Goal: Transaction & Acquisition: Purchase product/service

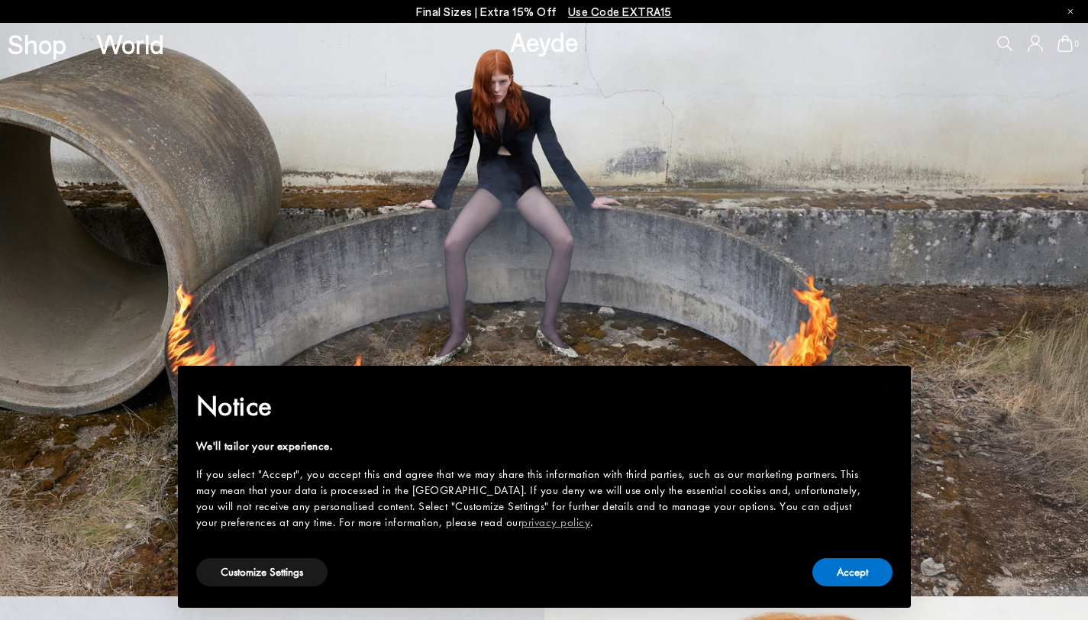
scroll to position [24, 0]
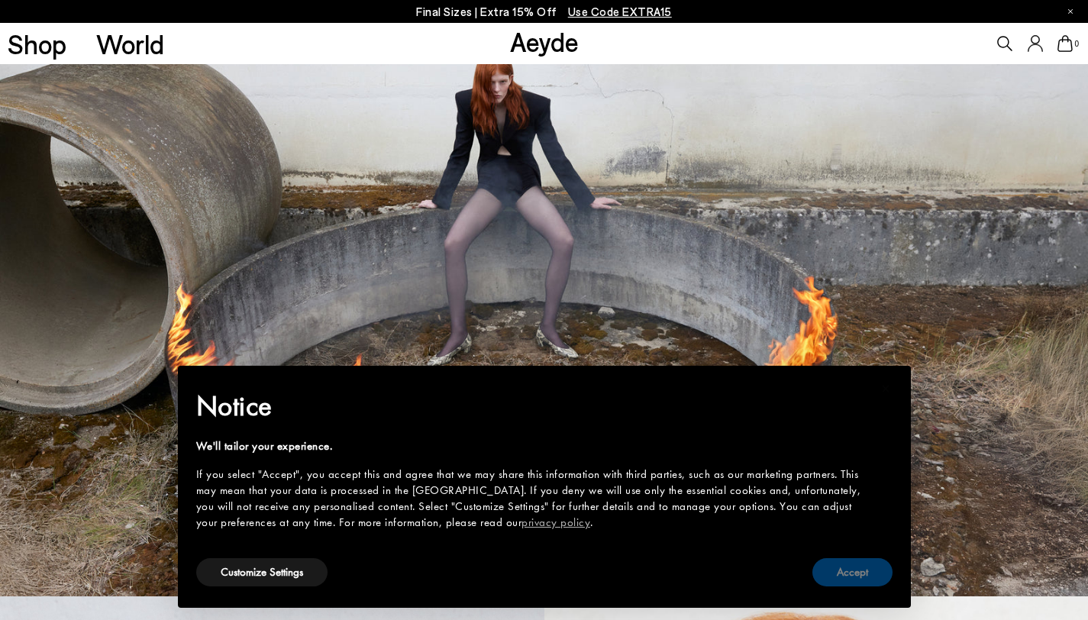
click at [856, 570] on button "Accept" at bounding box center [853, 572] width 80 height 28
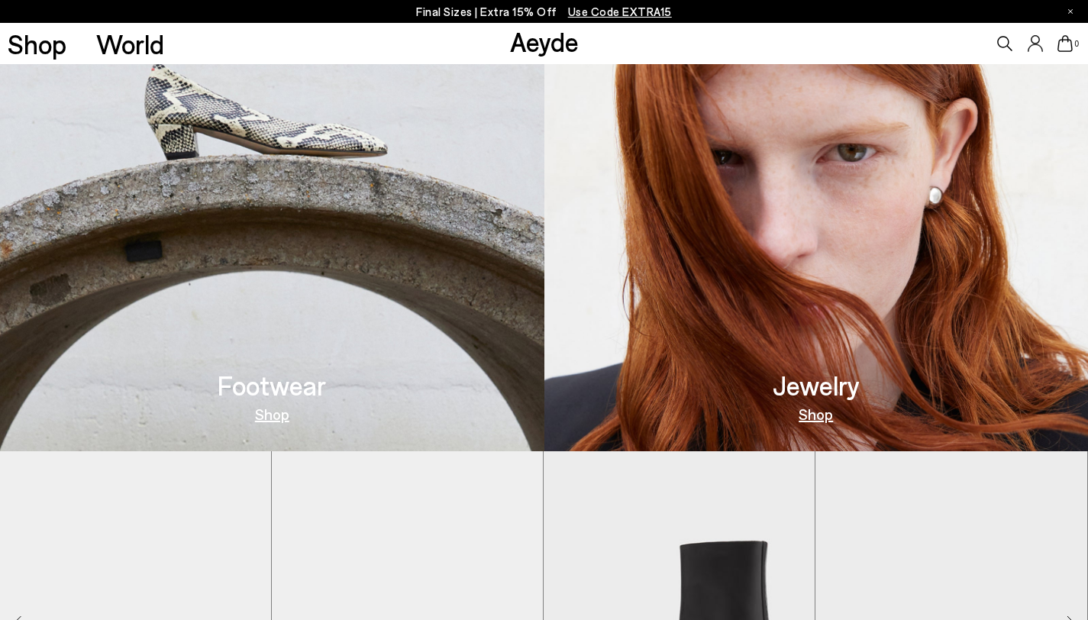
scroll to position [768, 0]
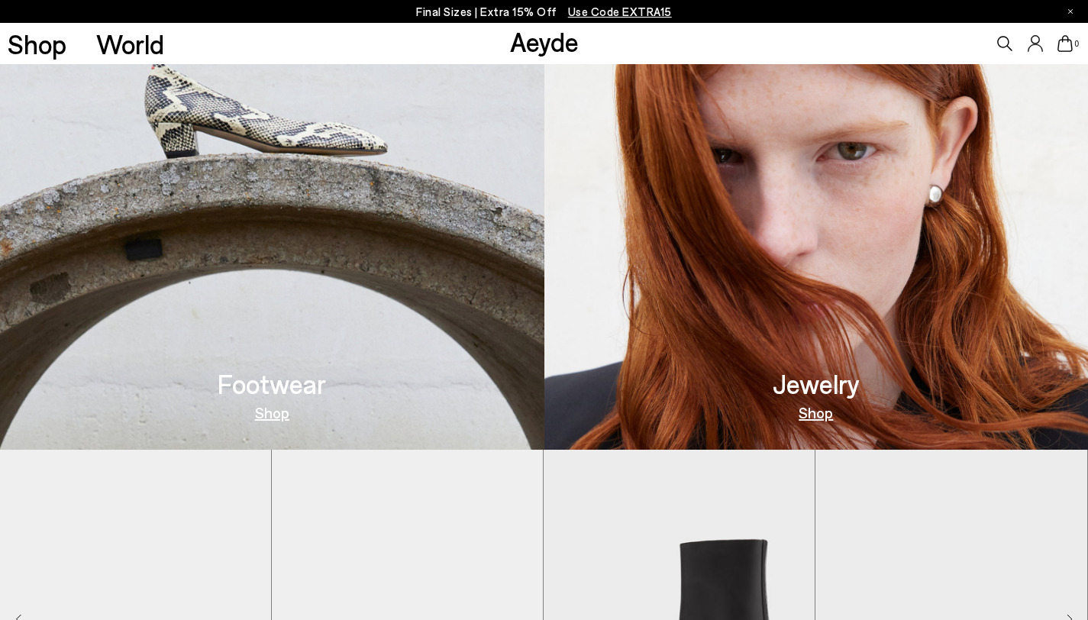
click at [817, 380] on h3 "Jewelry" at bounding box center [816, 383] width 87 height 27
click at [817, 410] on link "Shop" at bounding box center [816, 412] width 34 height 15
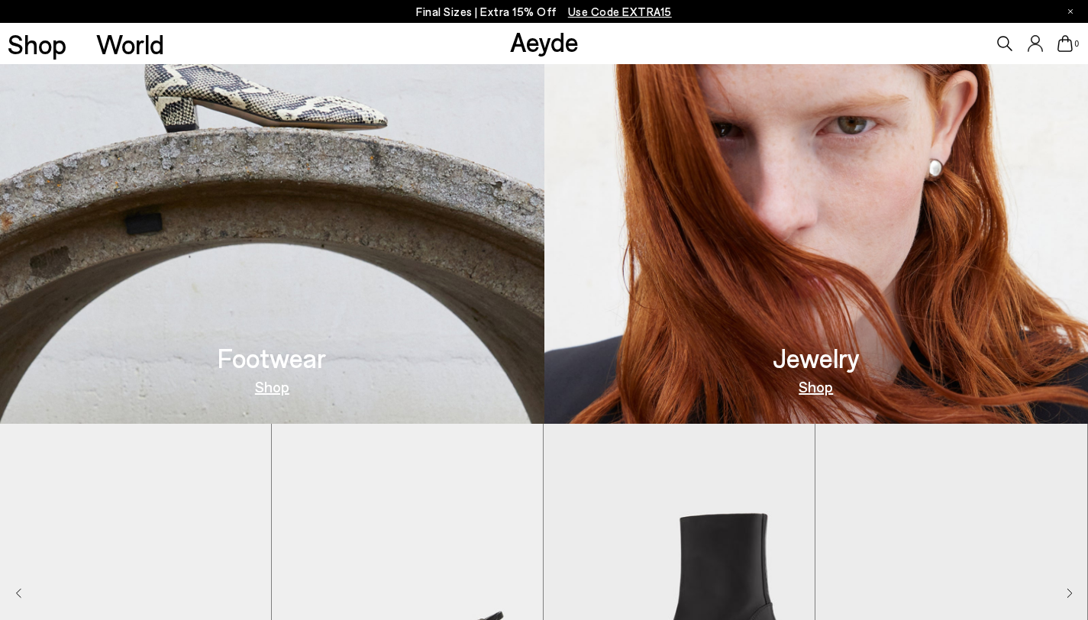
scroll to position [804, 0]
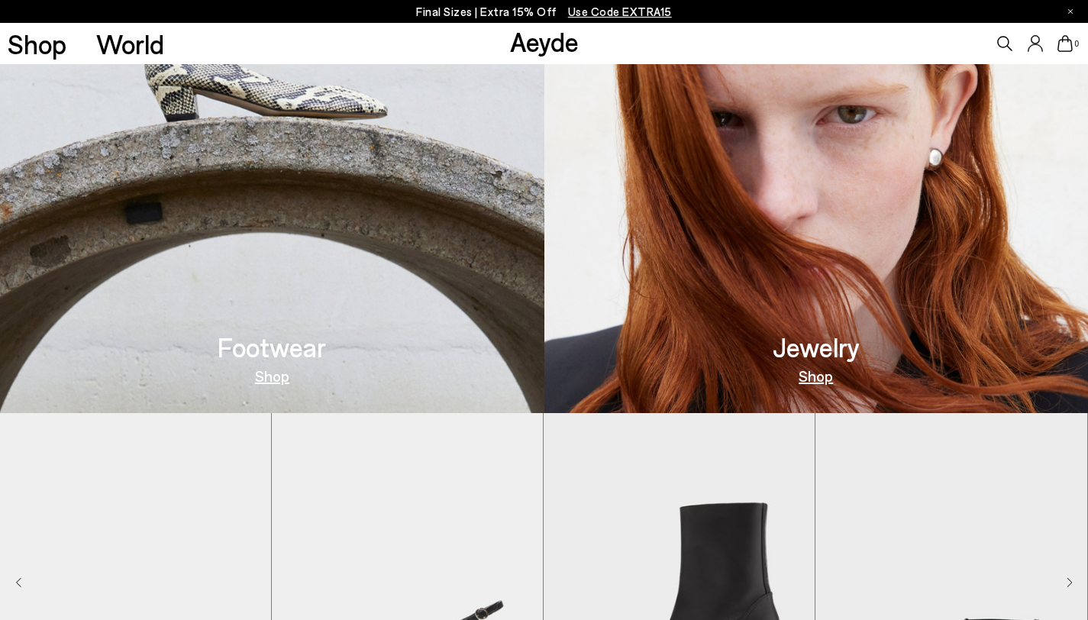
click at [278, 376] on link "Shop" at bounding box center [272, 375] width 34 height 15
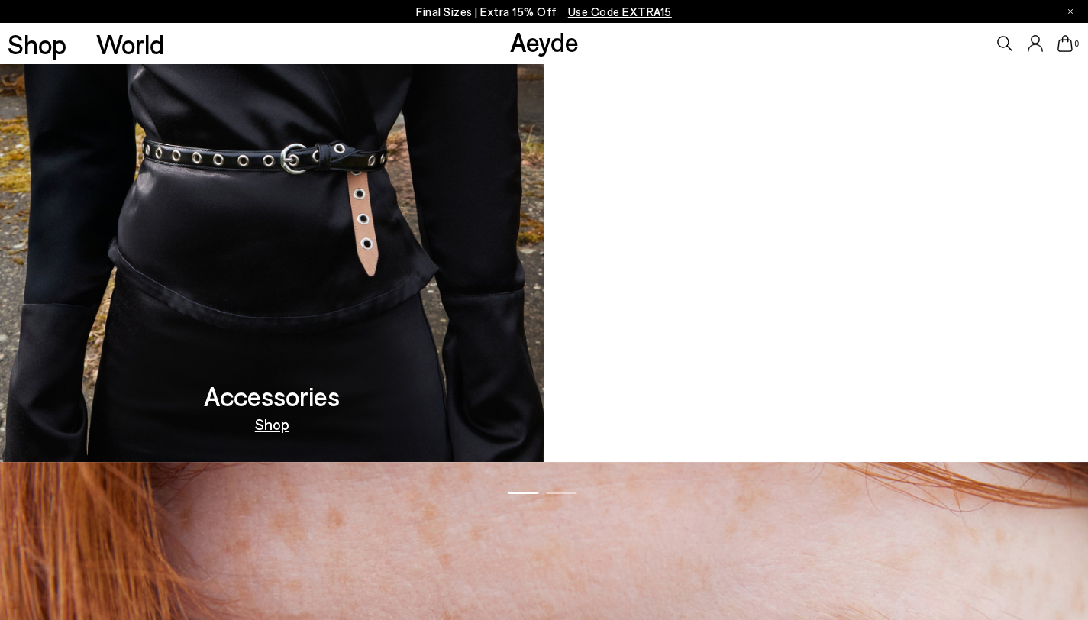
scroll to position [1704, 0]
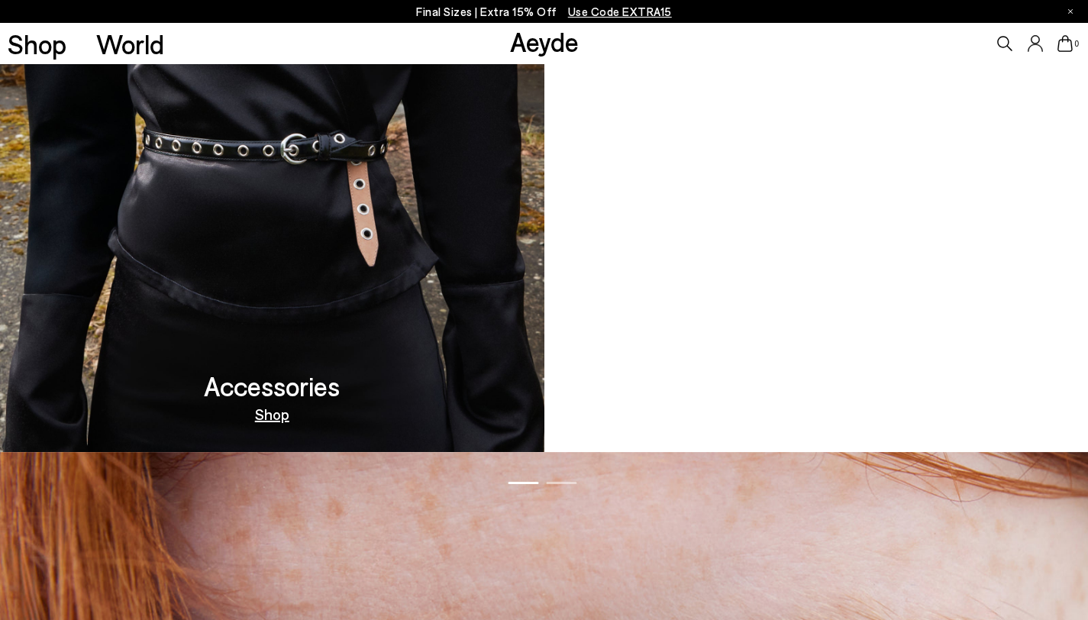
click at [281, 422] on link "Shop" at bounding box center [272, 413] width 34 height 15
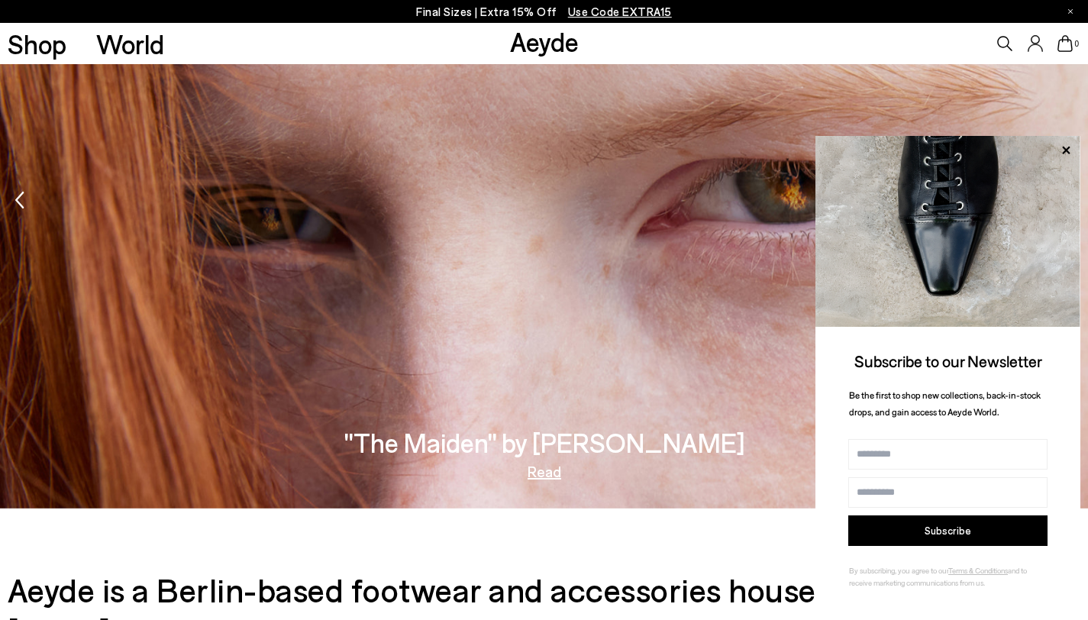
scroll to position [2285, 0]
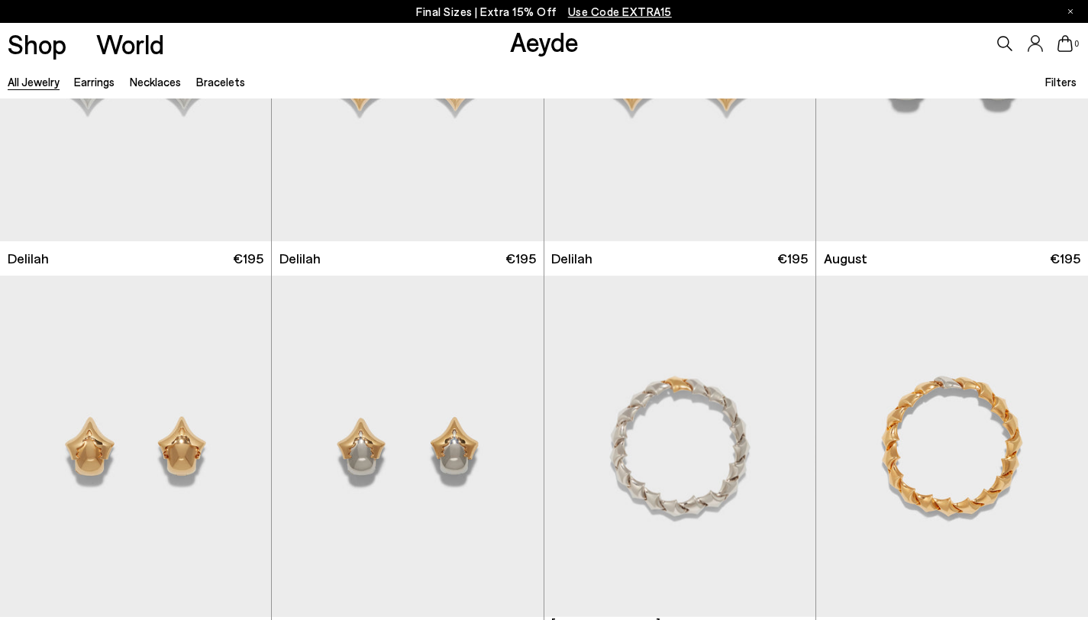
scroll to position [3938, 0]
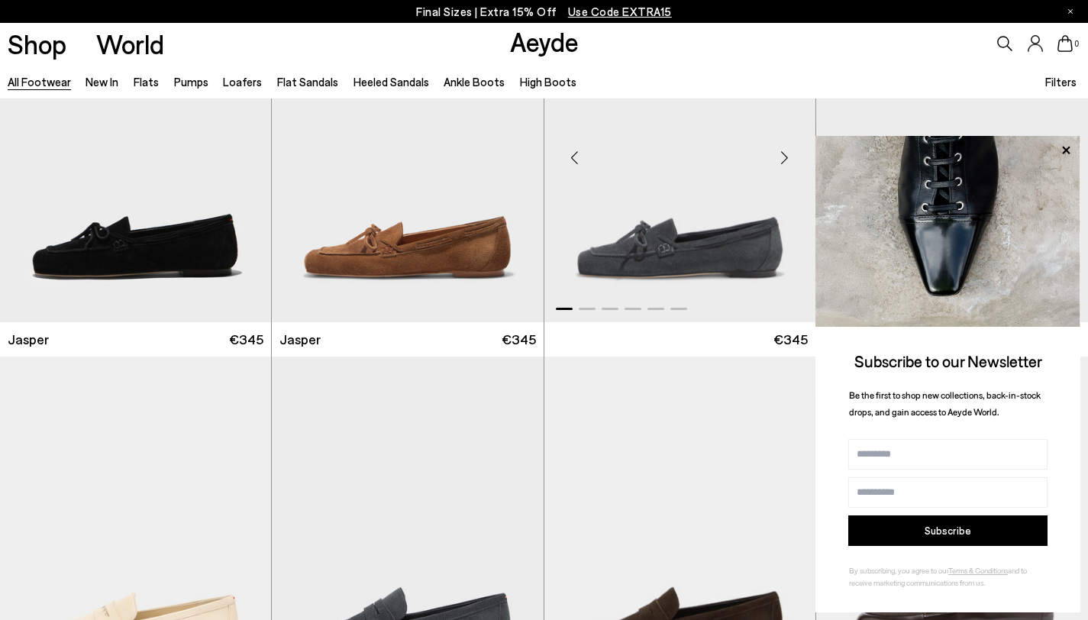
scroll to position [568, 0]
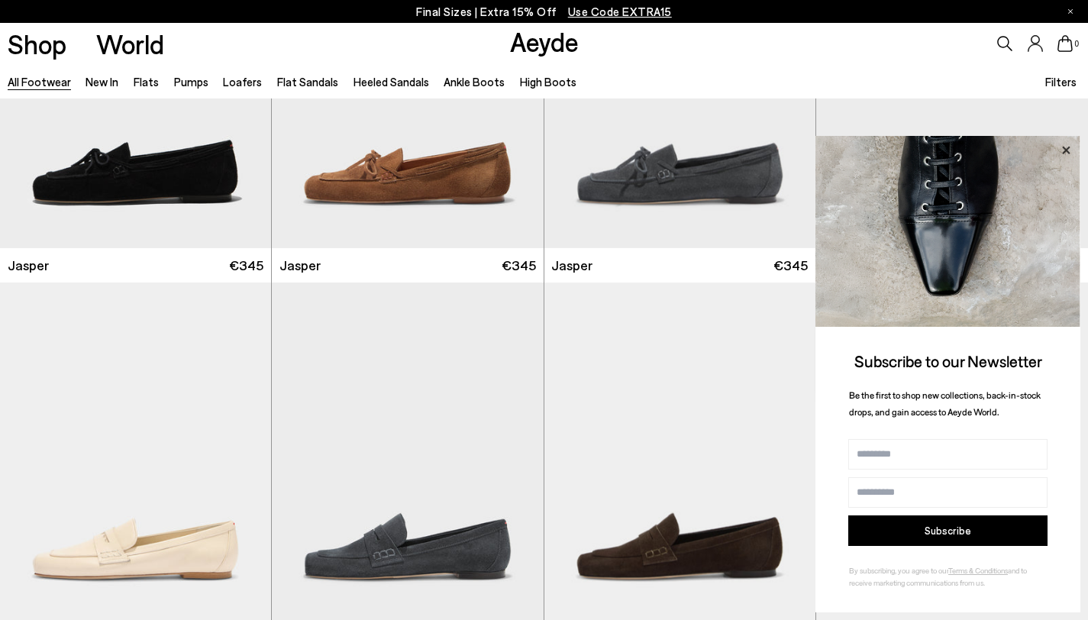
click at [1064, 150] on icon at bounding box center [1066, 151] width 20 height 20
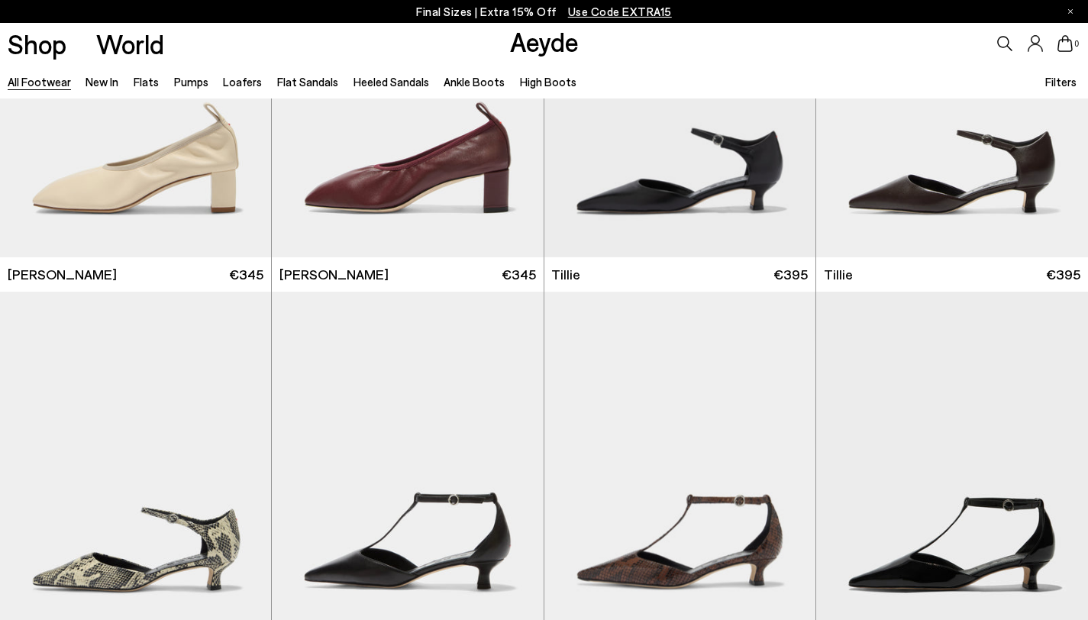
scroll to position [3940, 0]
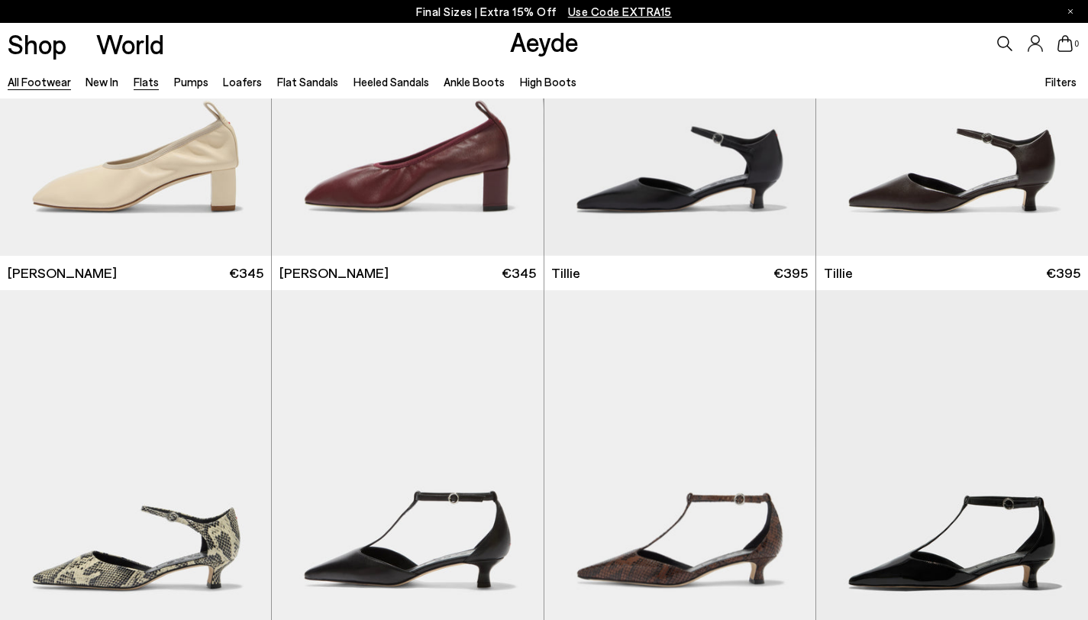
click at [148, 79] on link "Flats" at bounding box center [146, 82] width 25 height 14
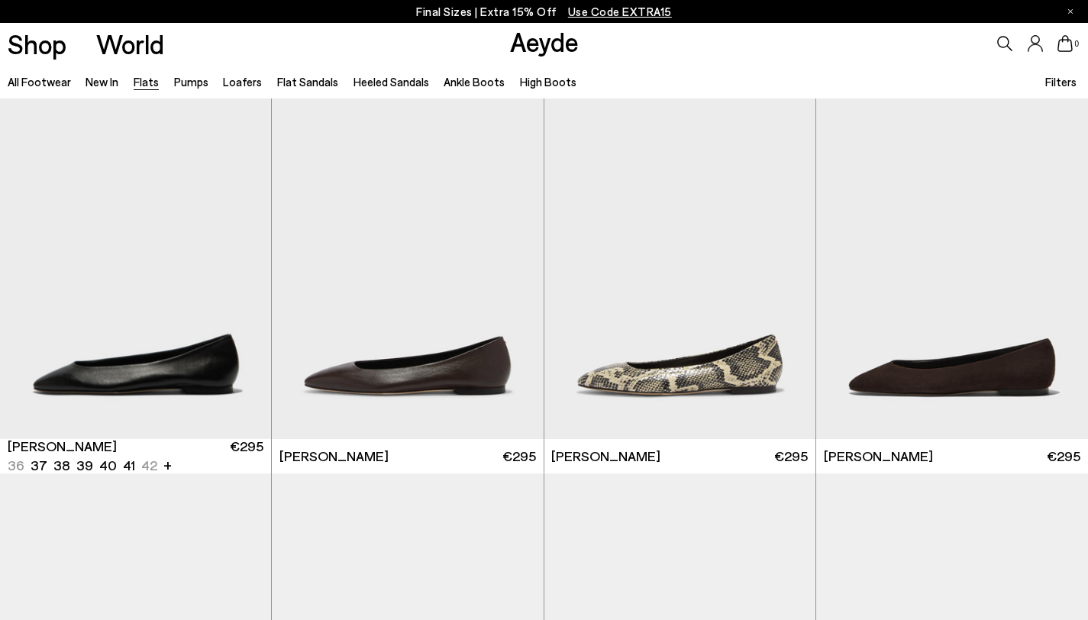
scroll to position [56, 0]
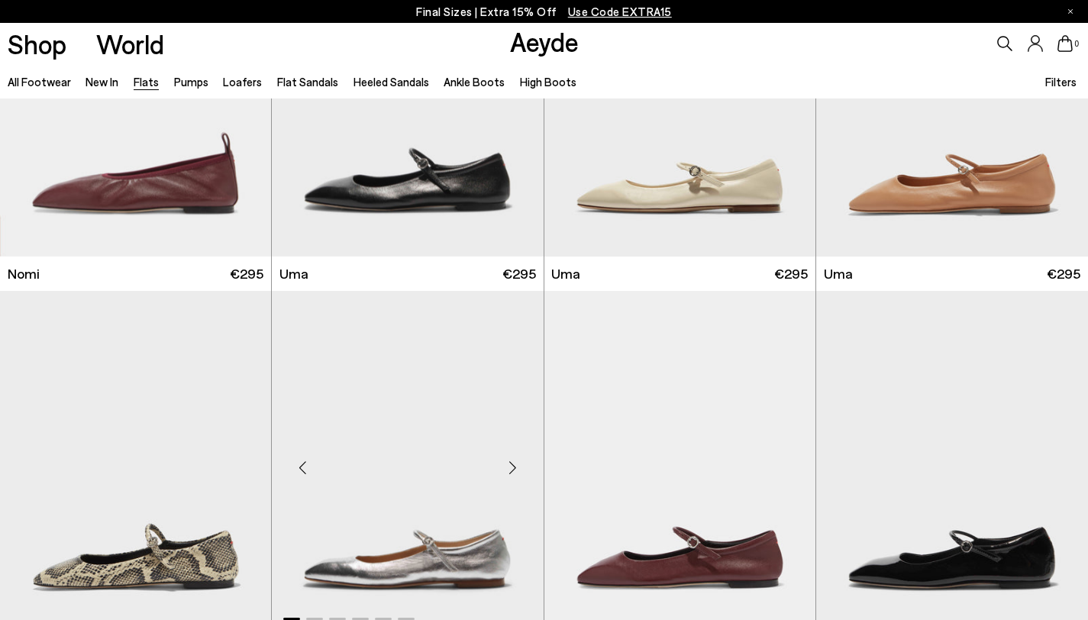
scroll to position [959, 0]
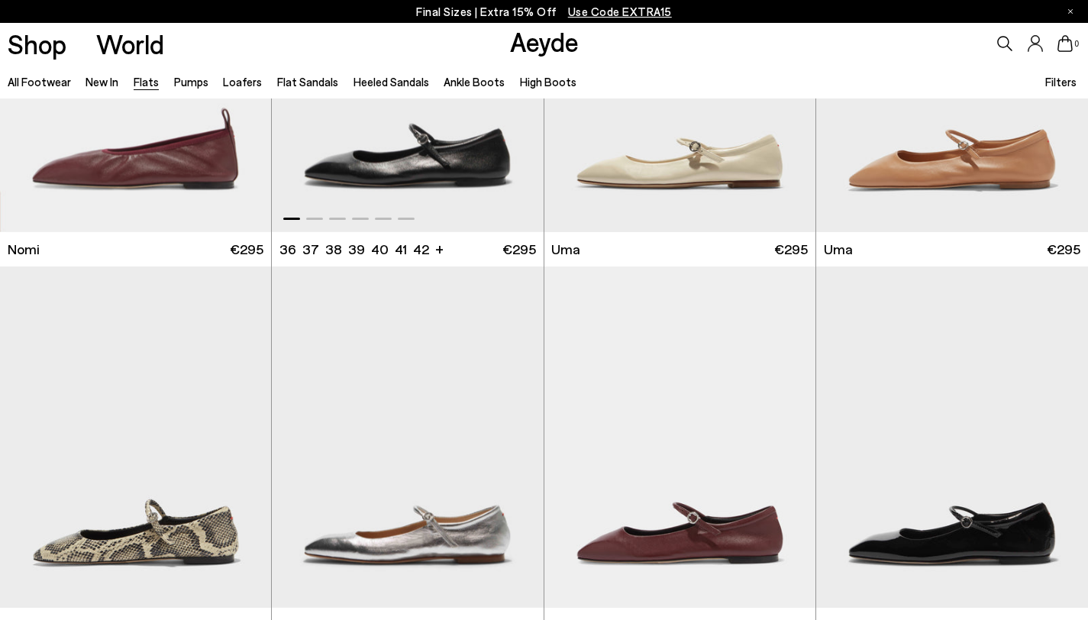
click at [388, 188] on img "1 / 6" at bounding box center [407, 62] width 271 height 341
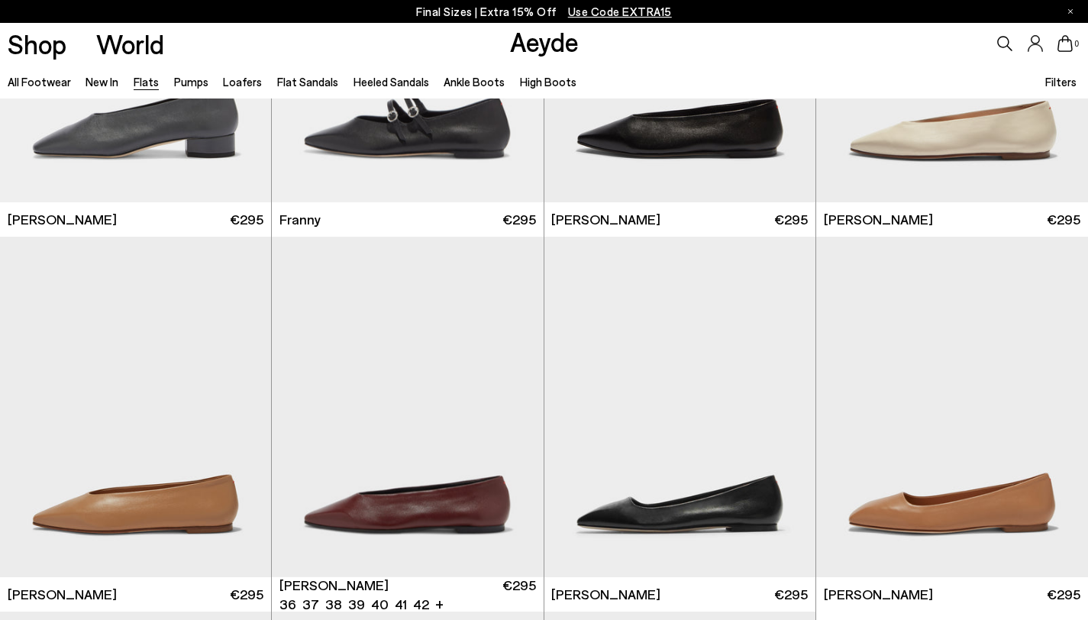
scroll to position [4370, 0]
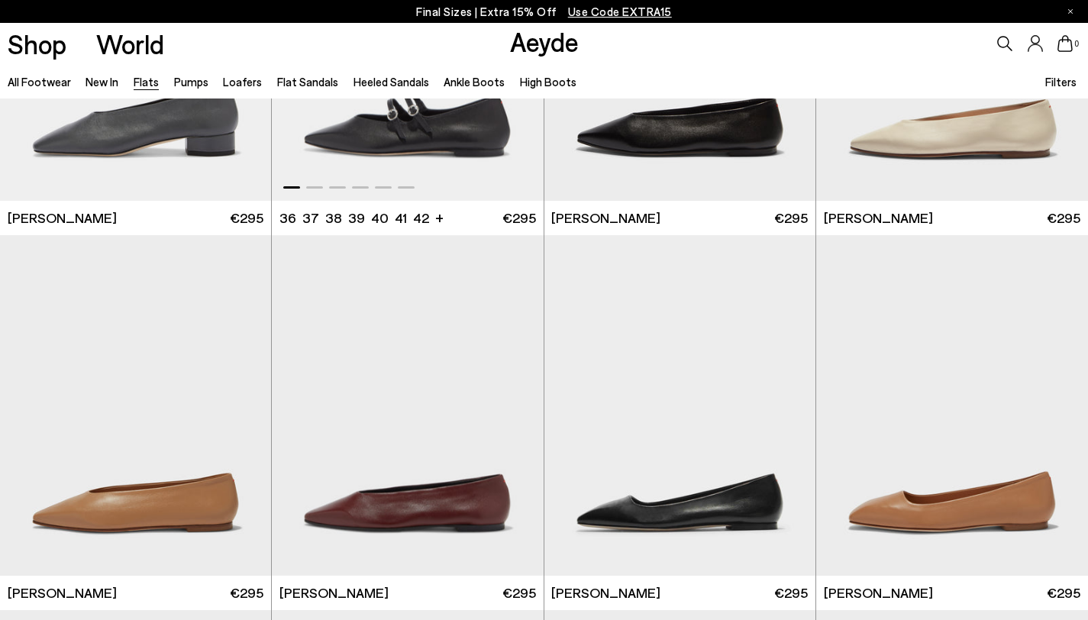
click at [382, 148] on img "1 / 6" at bounding box center [407, 29] width 271 height 341
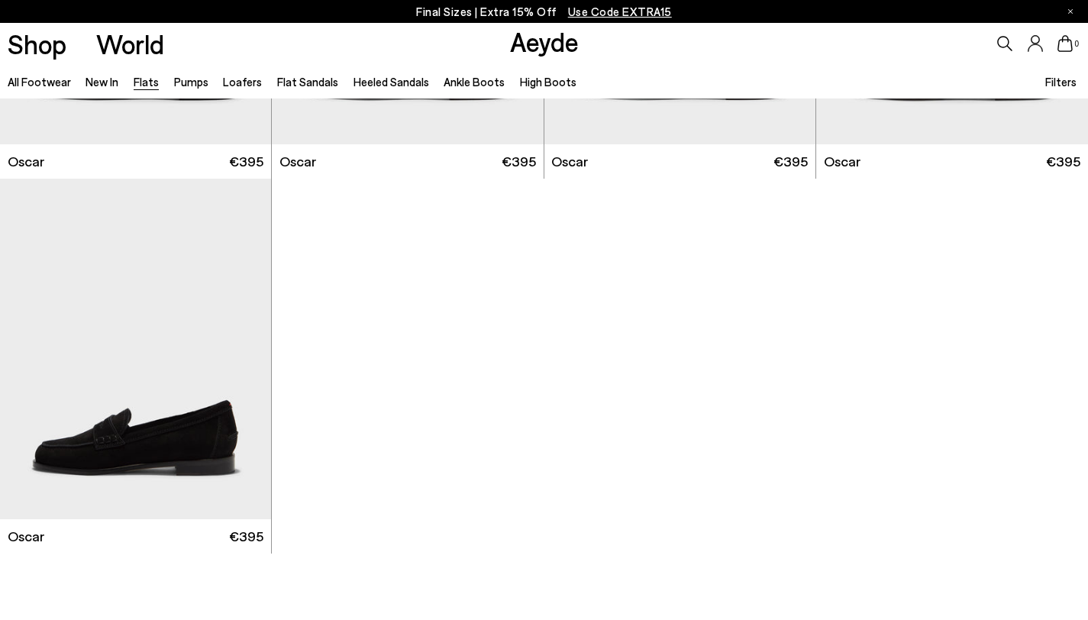
scroll to position [7809, 0]
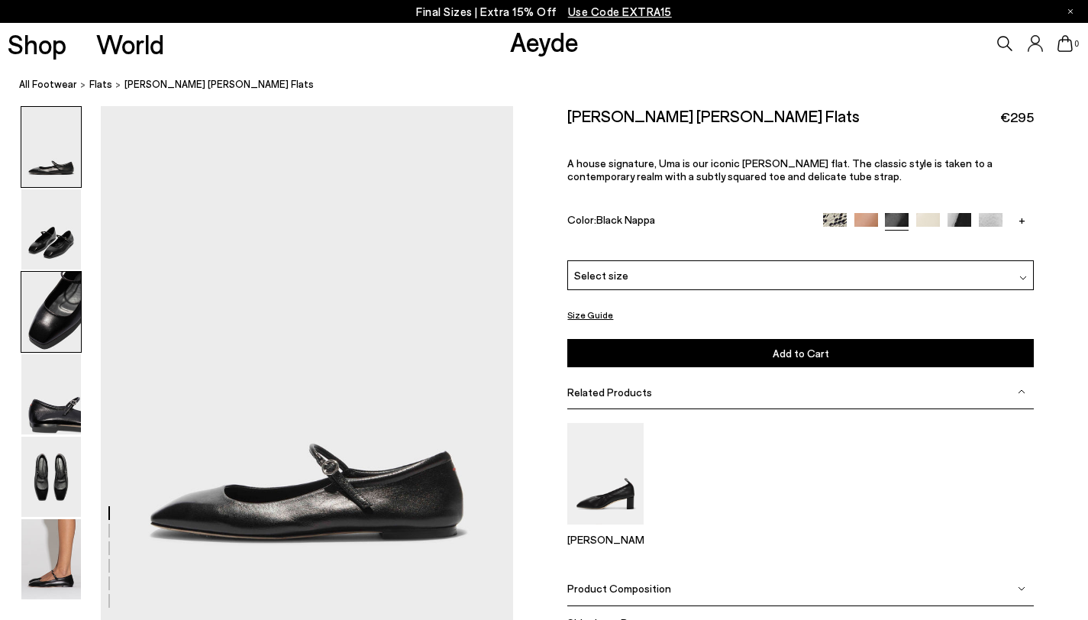
click at [37, 306] on img at bounding box center [51, 312] width 60 height 80
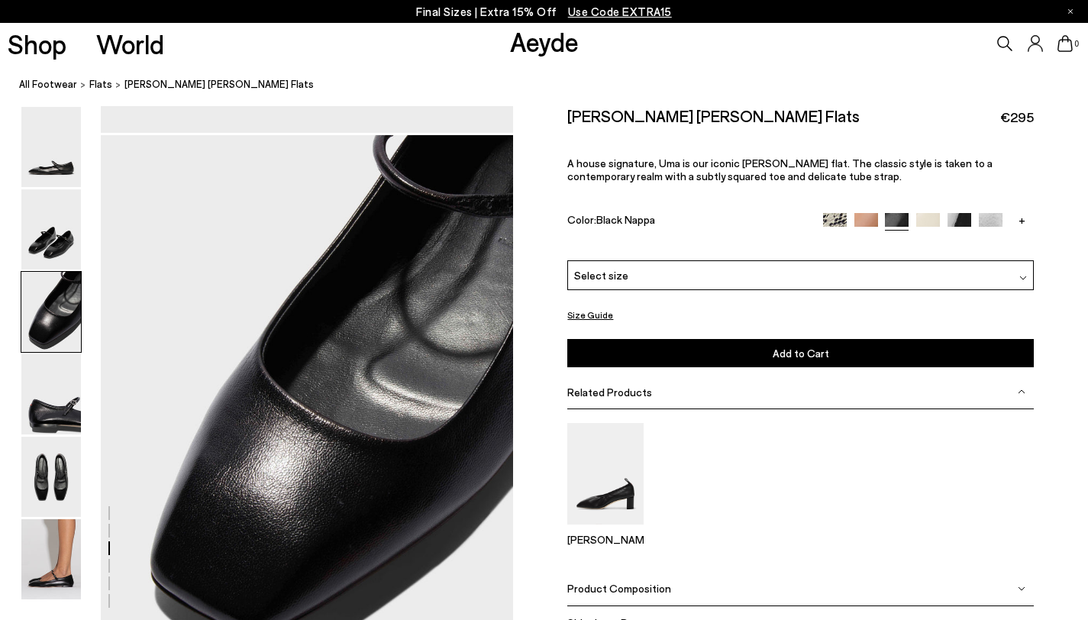
scroll to position [1070, 0]
